Goal: Navigation & Orientation: Find specific page/section

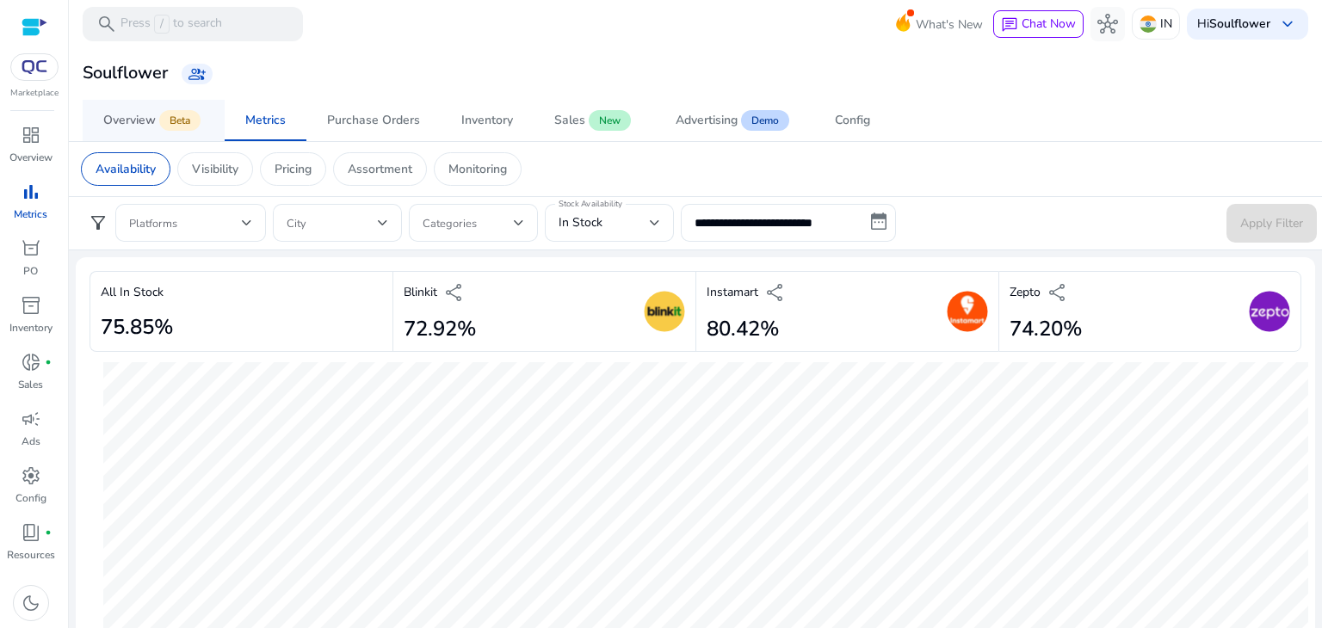
scroll to position [1153, 0]
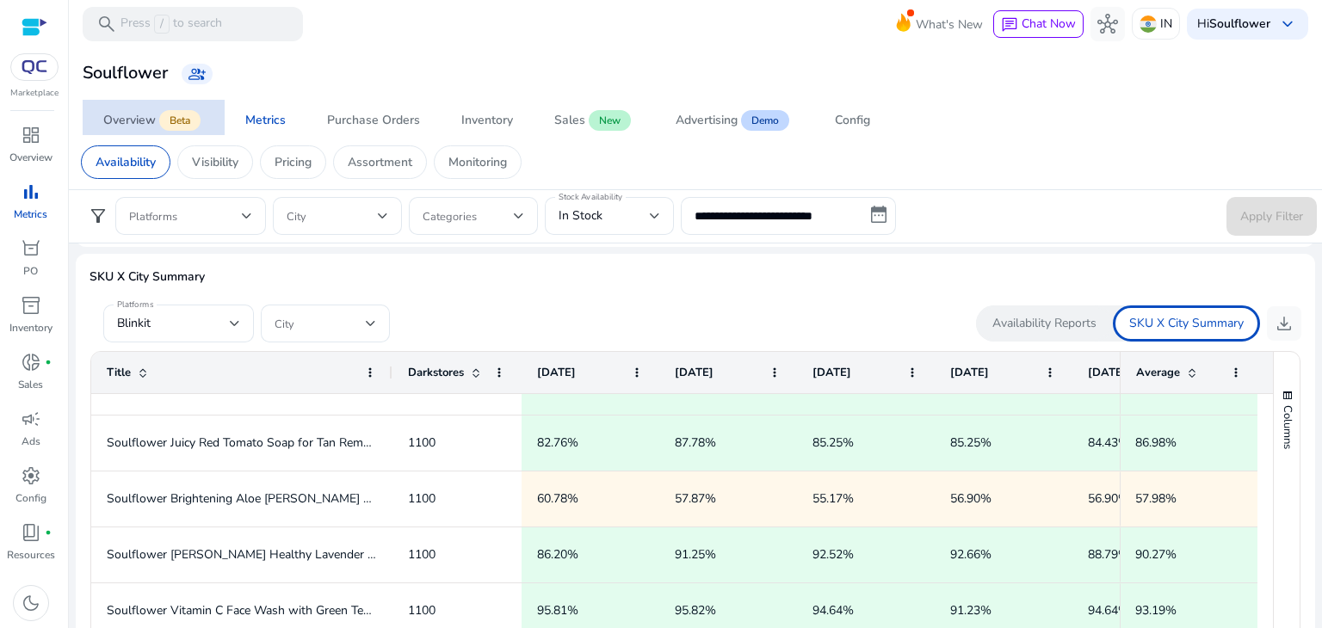
click at [176, 121] on span "Beta" at bounding box center [179, 120] width 41 height 21
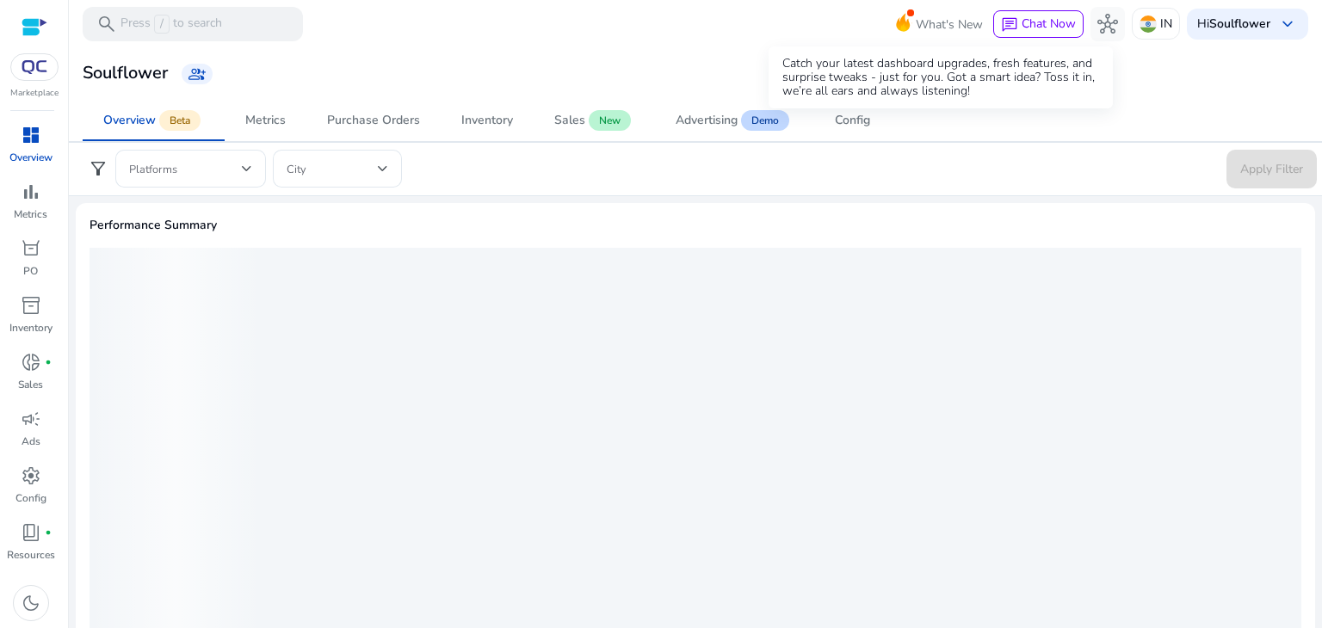
click at [925, 28] on span "What's New" at bounding box center [948, 24] width 67 height 30
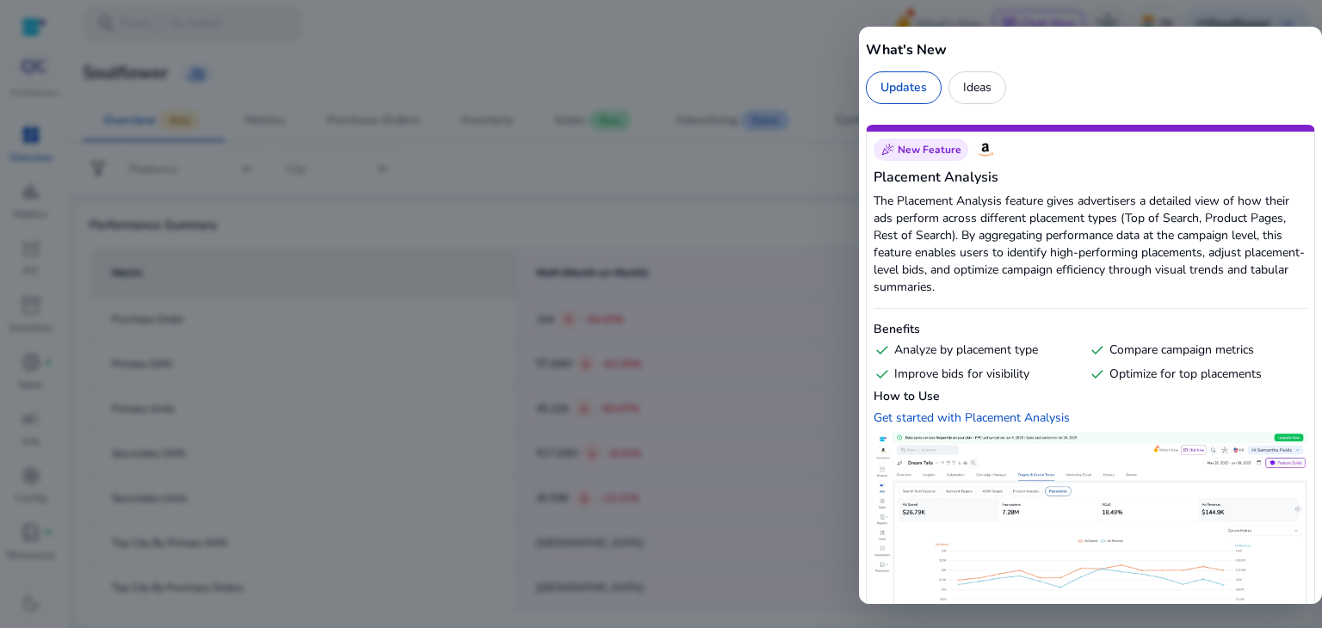
click at [966, 85] on div "Ideas" at bounding box center [977, 87] width 58 height 33
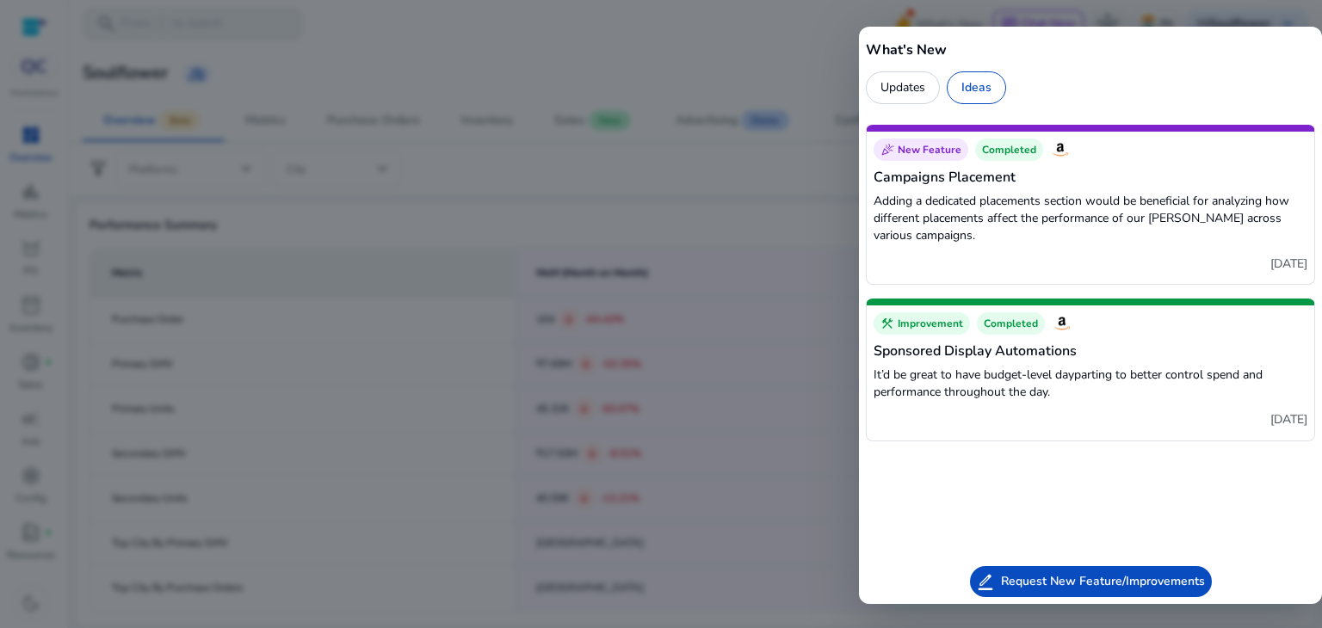
click at [823, 91] on div at bounding box center [661, 314] width 1322 height 628
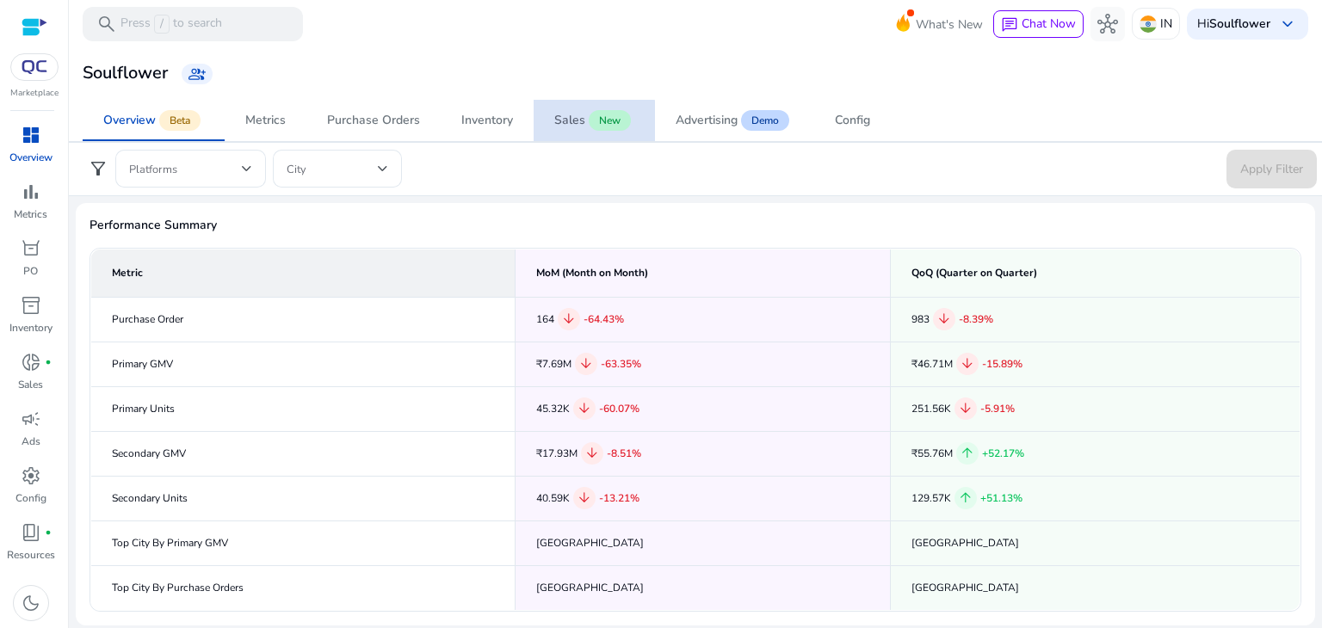
click at [578, 129] on span "Sales New" at bounding box center [594, 120] width 80 height 41
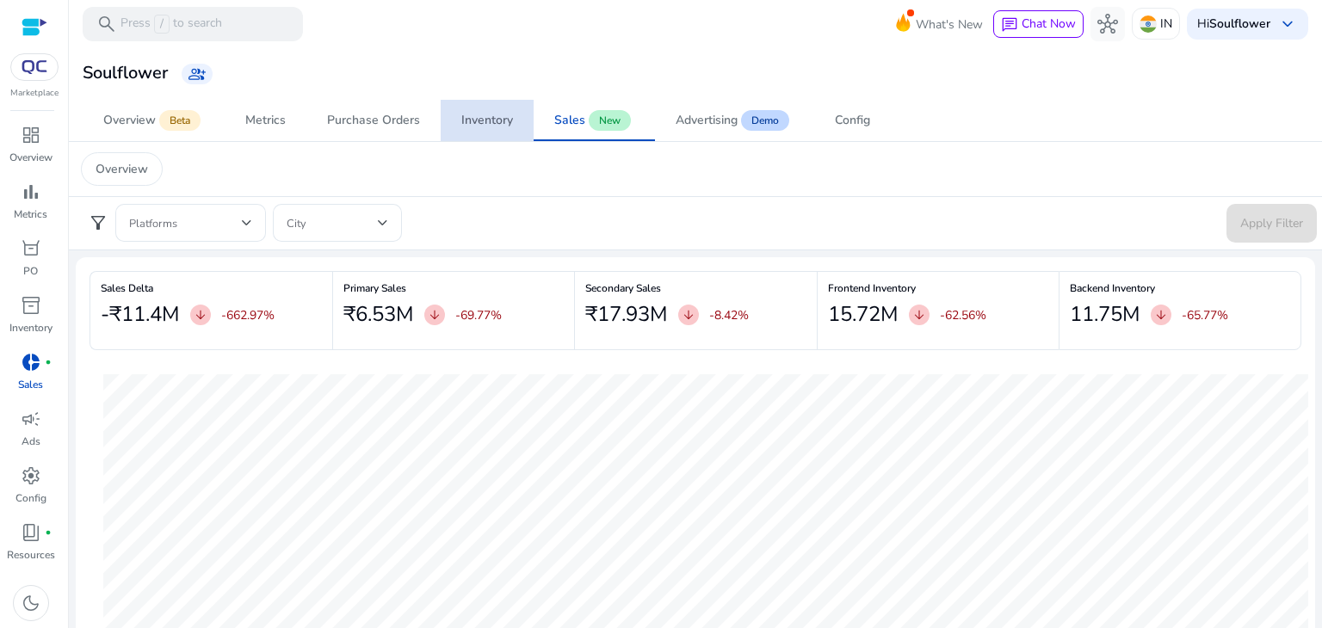
click at [479, 114] on div "Inventory" at bounding box center [487, 120] width 52 height 12
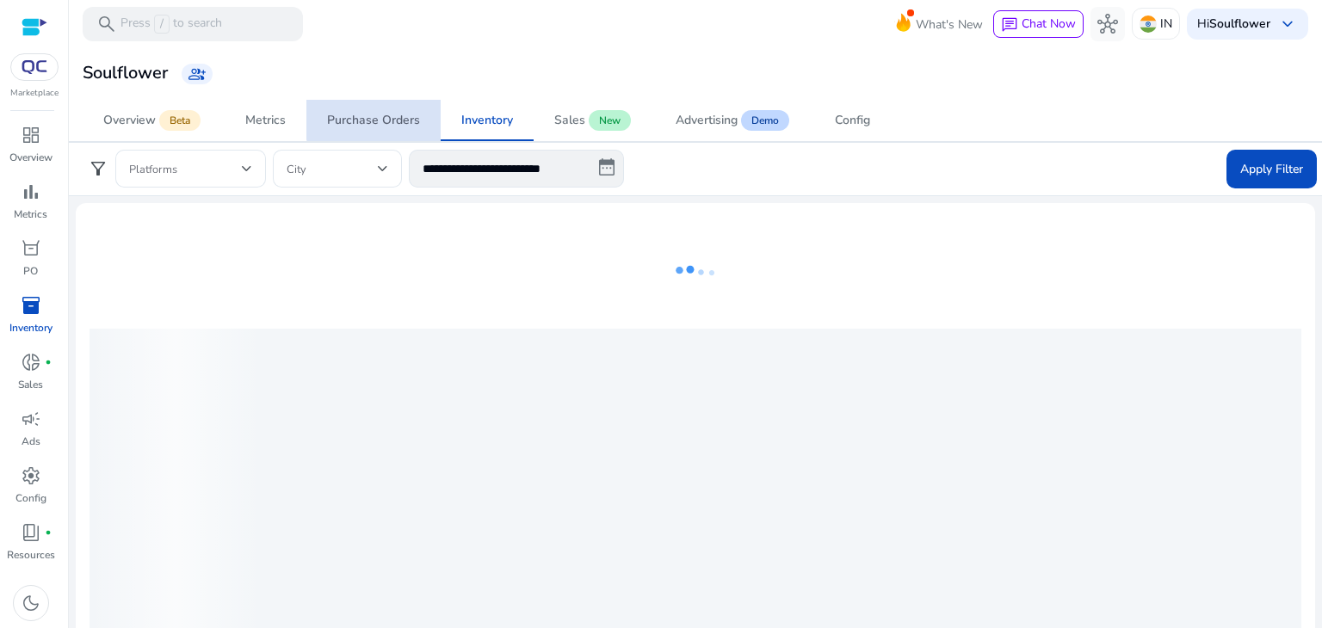
click at [379, 114] on div "Purchase Orders" at bounding box center [373, 120] width 93 height 12
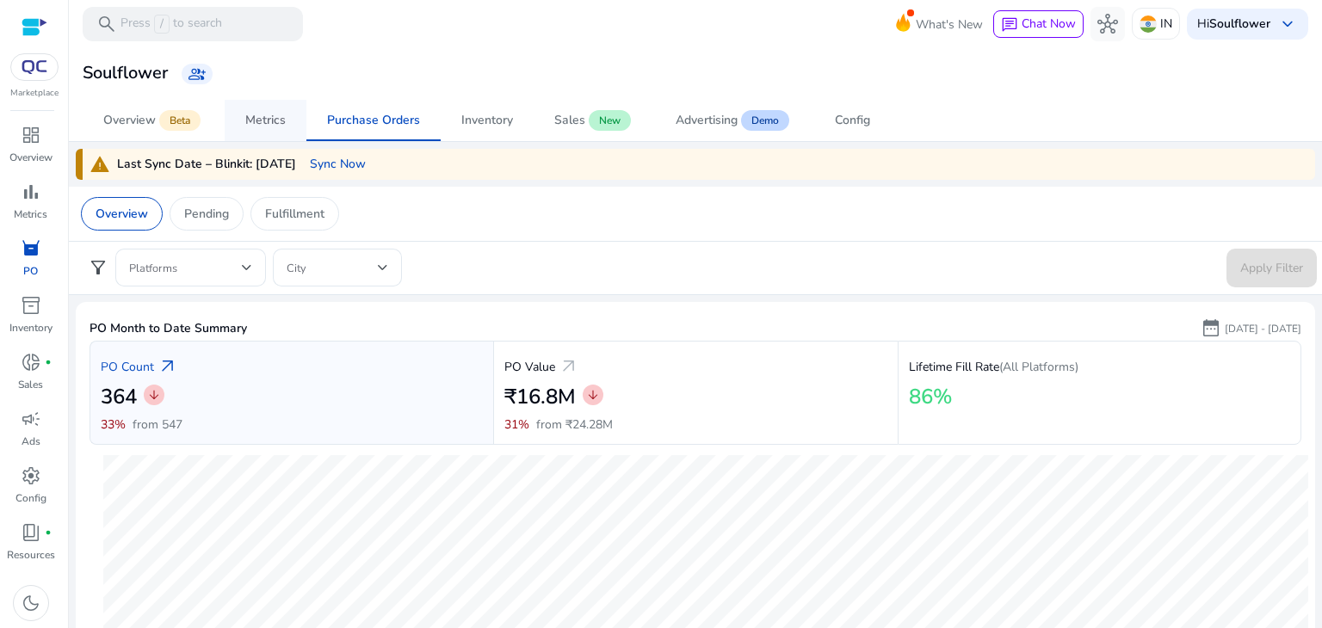
click at [299, 128] on link "Metrics" at bounding box center [266, 120] width 82 height 41
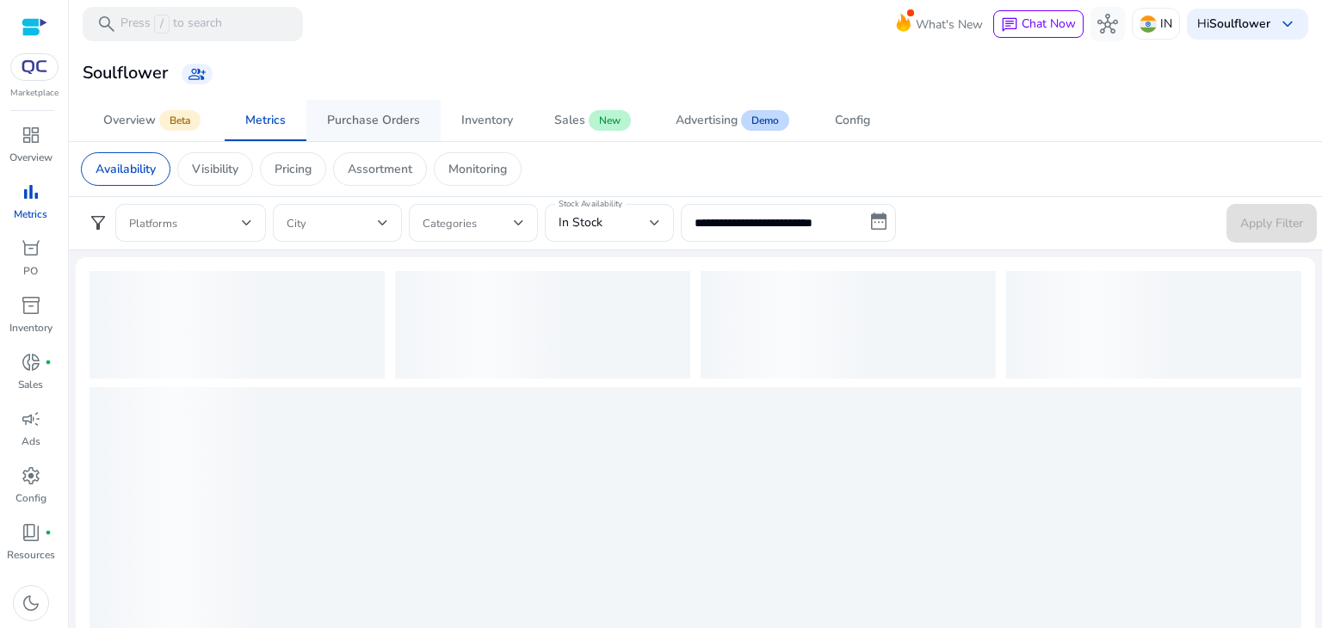
click at [344, 128] on span "Purchase Orders" at bounding box center [373, 120] width 93 height 41
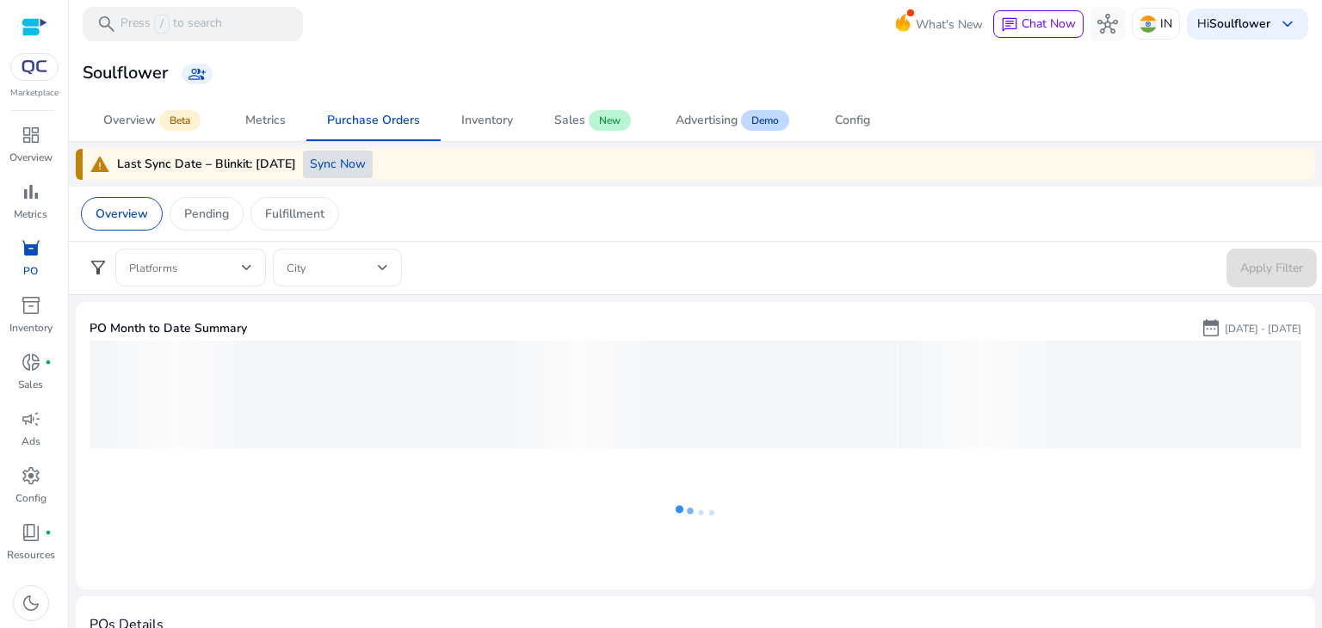
click at [339, 167] on span "Sync Now" at bounding box center [338, 164] width 56 height 18
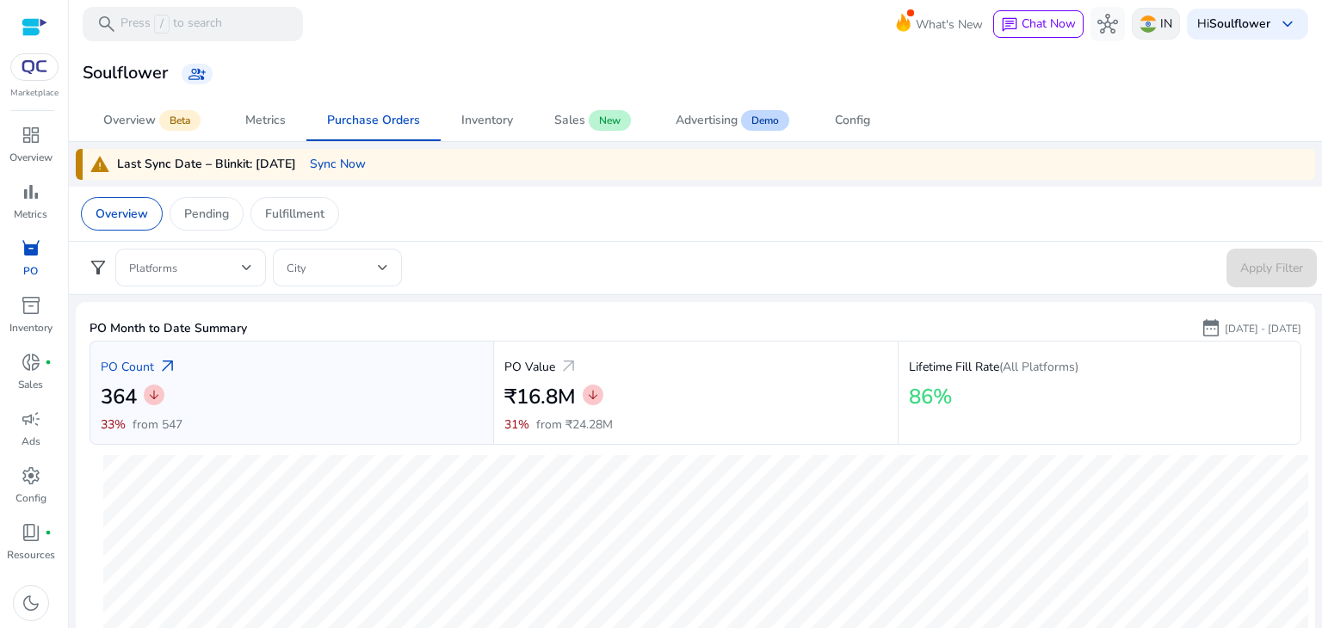
click at [1146, 26] on img at bounding box center [1147, 23] width 17 height 17
